Goal: Task Accomplishment & Management: Use online tool/utility

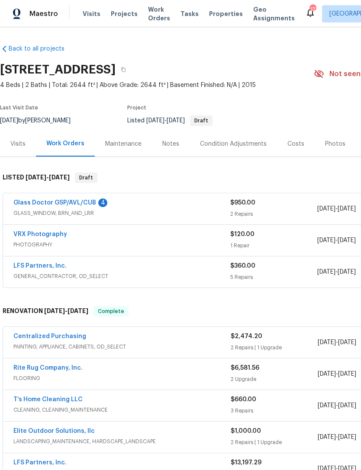
click at [24, 46] on link "Back to all projects" at bounding box center [41, 49] width 83 height 9
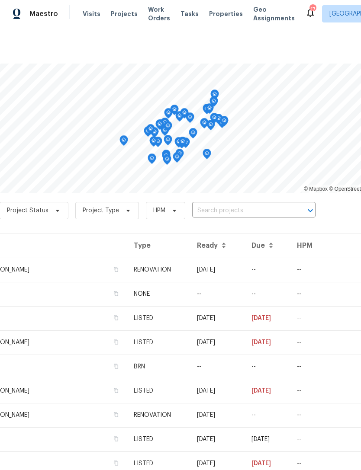
scroll to position [0, 70]
click at [105, 206] on span "Project Type" at bounding box center [101, 210] width 36 height 9
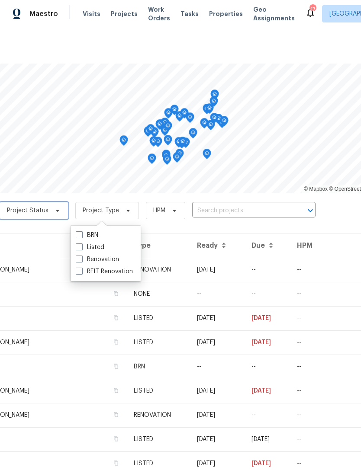
click at [35, 210] on span "Project Status" at bounding box center [28, 210] width 42 height 9
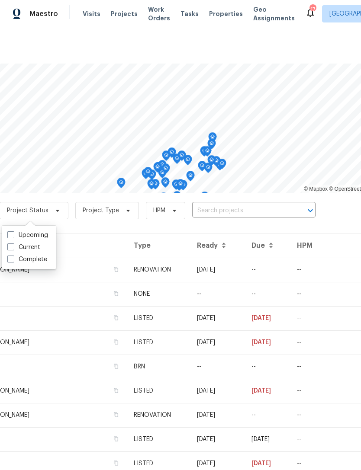
click at [218, 17] on span "Properties" at bounding box center [226, 14] width 34 height 9
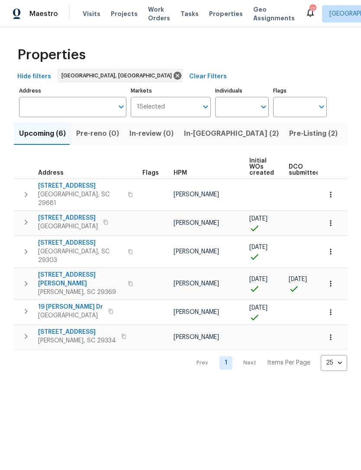
click at [59, 106] on input "Address" at bounding box center [66, 107] width 94 height 20
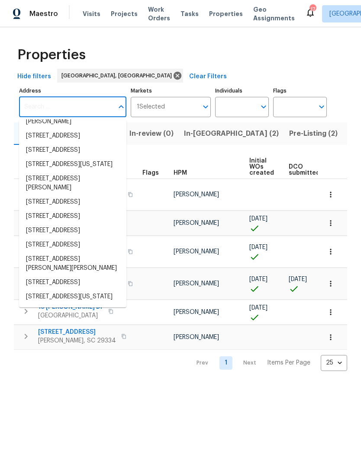
scroll to position [266, 0]
click at [247, 59] on div "Properties" at bounding box center [180, 55] width 333 height 28
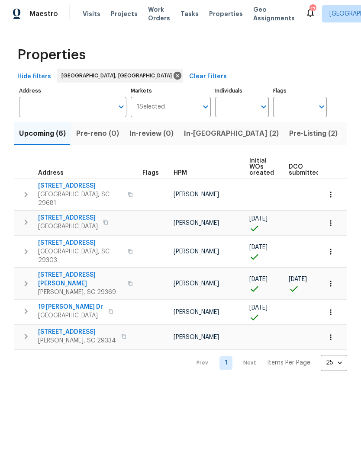
click at [176, 105] on input "Markets" at bounding box center [181, 107] width 33 height 20
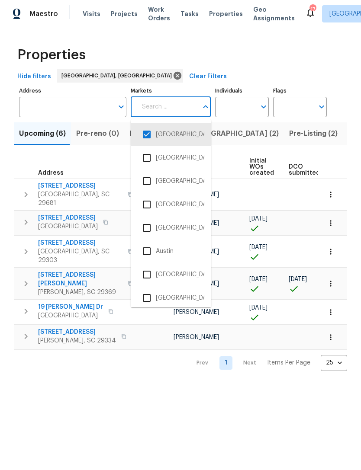
click at [237, 54] on div "Properties" at bounding box center [180, 55] width 333 height 28
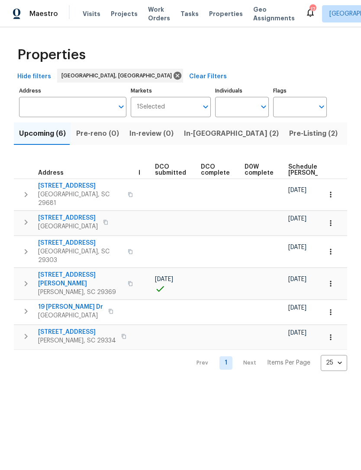
click at [239, 101] on input "Individuals" at bounding box center [235, 107] width 41 height 20
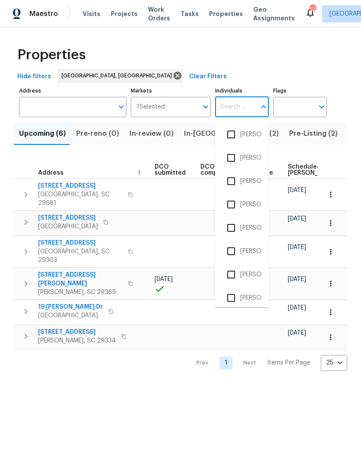
click at [250, 58] on div "Properties" at bounding box center [180, 55] width 333 height 28
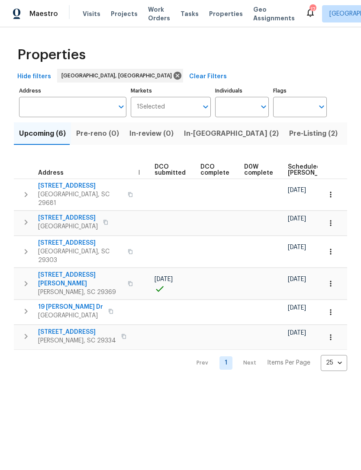
click at [213, 12] on span "Properties" at bounding box center [226, 14] width 34 height 9
click at [215, 15] on span "Properties" at bounding box center [226, 14] width 34 height 9
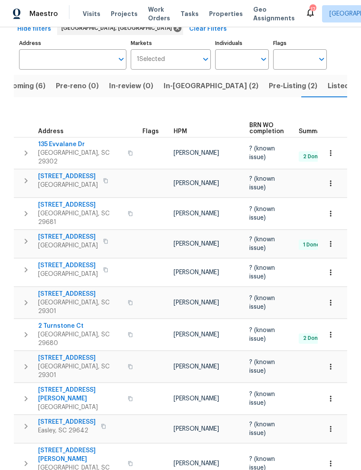
scroll to position [50, 0]
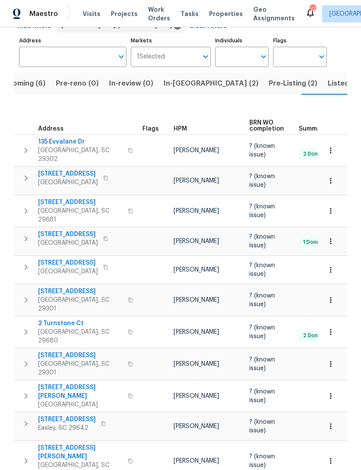
click at [67, 351] on span "909 Burkshire Ct" at bounding box center [80, 355] width 84 height 9
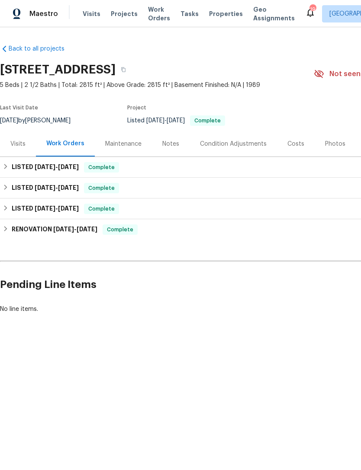
click at [124, 145] on div "Maintenance" at bounding box center [123, 144] width 36 height 9
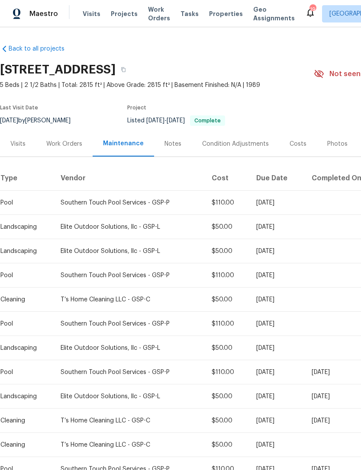
click at [166, 142] on div "Notes" at bounding box center [172, 144] width 17 height 9
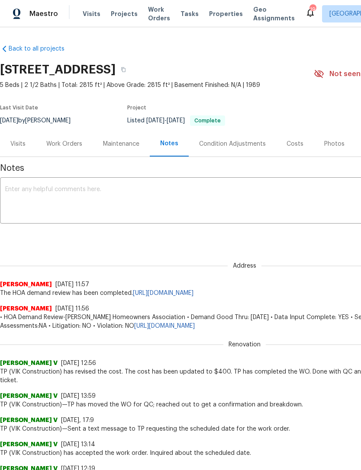
click at [17, 145] on div "Visits" at bounding box center [17, 144] width 15 height 9
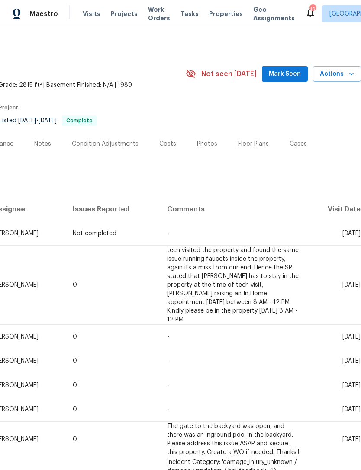
scroll to position [0, 128]
click at [340, 72] on span "Actions" at bounding box center [337, 74] width 34 height 11
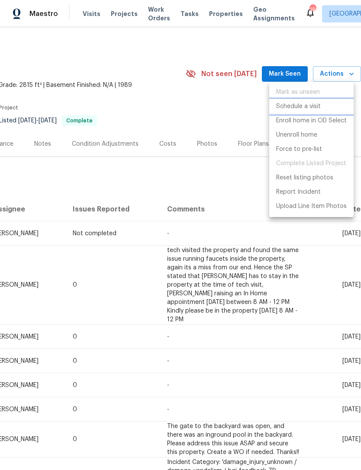
click at [300, 108] on p "Schedule a visit" at bounding box center [298, 106] width 45 height 9
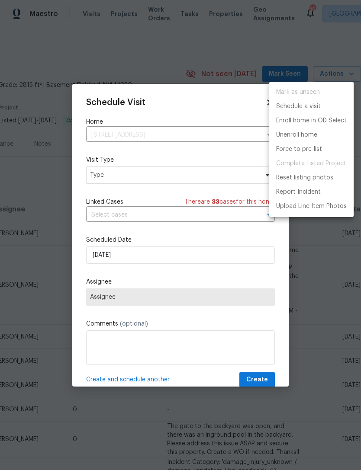
click at [118, 176] on div at bounding box center [180, 235] width 361 height 470
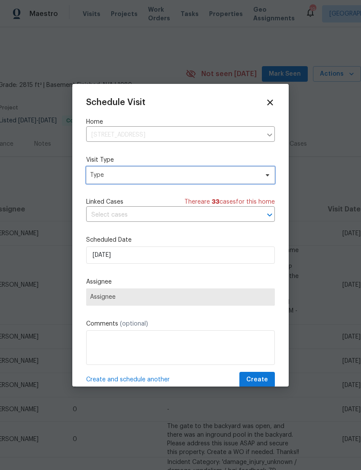
click at [263, 170] on span "Type" at bounding box center [180, 174] width 189 height 17
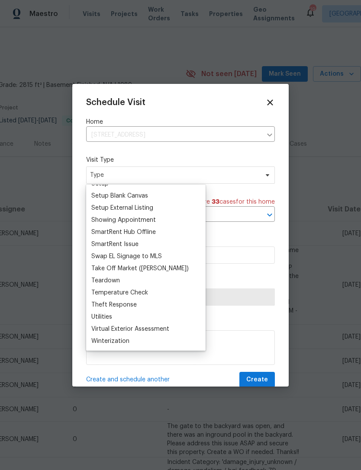
scroll to position [723, 0]
click at [106, 320] on div "Utilities" at bounding box center [101, 317] width 21 height 9
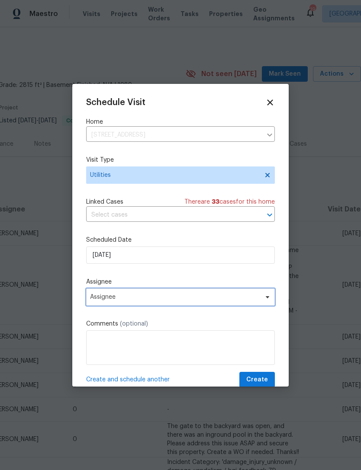
click at [188, 294] on span "Assignee" at bounding box center [180, 296] width 189 height 17
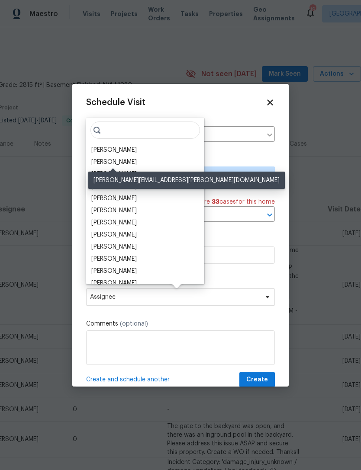
click at [122, 164] on div "[PERSON_NAME]" at bounding box center [113, 162] width 45 height 9
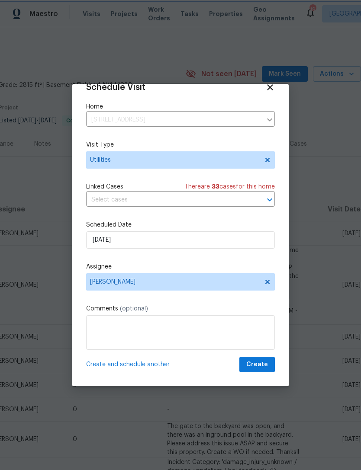
scroll to position [17, 0]
click at [253, 360] on span "Create" at bounding box center [257, 364] width 22 height 11
